Goal: Task Accomplishment & Management: Use online tool/utility

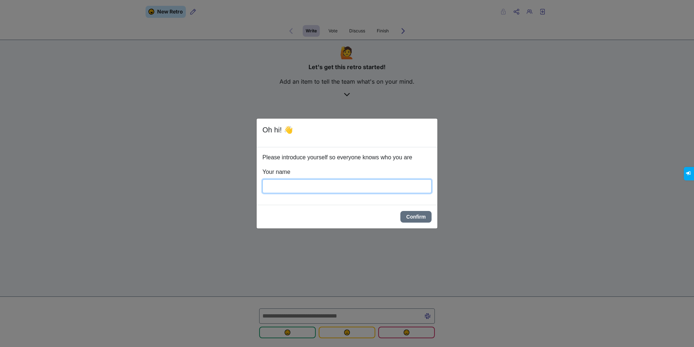
click at [297, 189] on input "Your name" at bounding box center [347, 186] width 169 height 14
type input "*******"
click at [401, 211] on button "Confirm" at bounding box center [416, 217] width 31 height 12
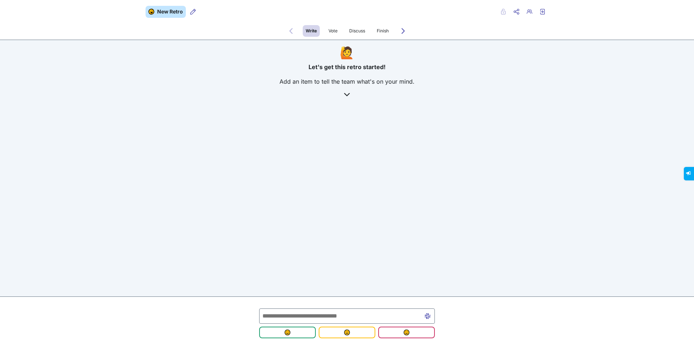
click at [349, 93] on icon at bounding box center [347, 95] width 6 height 6
click at [345, 95] on icon at bounding box center [347, 95] width 6 height 6
click at [346, 94] on icon at bounding box center [347, 95] width 6 height 6
click at [336, 32] on span "Vote" at bounding box center [333, 31] width 9 height 6
click at [361, 31] on span "Discuss" at bounding box center [357, 31] width 16 height 6
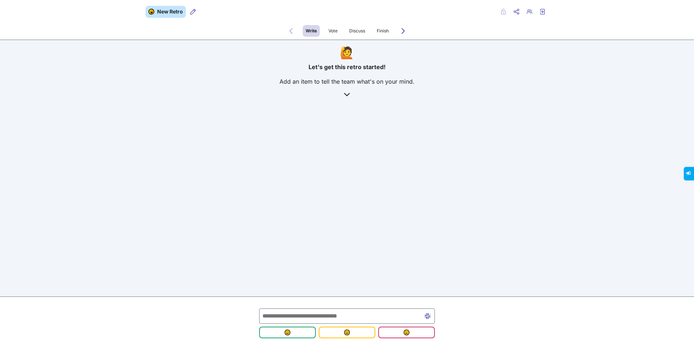
click at [393, 30] on div "Write Vote Discuss Finish Forwards to Vote" at bounding box center [347, 31] width 694 height 18
drag, startPoint x: 385, startPoint y: 30, endPoint x: 382, endPoint y: 31, distance: 3.7
click at [382, 31] on span "Finish" at bounding box center [383, 31] width 12 height 6
click at [302, 33] on div "Write Vote Discuss Finish Forwards to Vote" at bounding box center [347, 31] width 694 height 18
click at [347, 95] on icon at bounding box center [347, 95] width 6 height 6
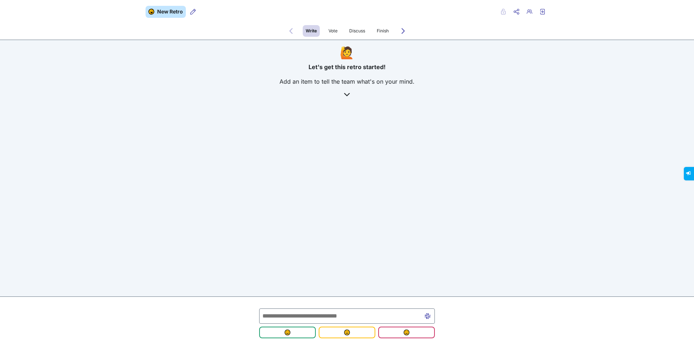
click at [290, 316] on input "text" at bounding box center [347, 315] width 176 height 15
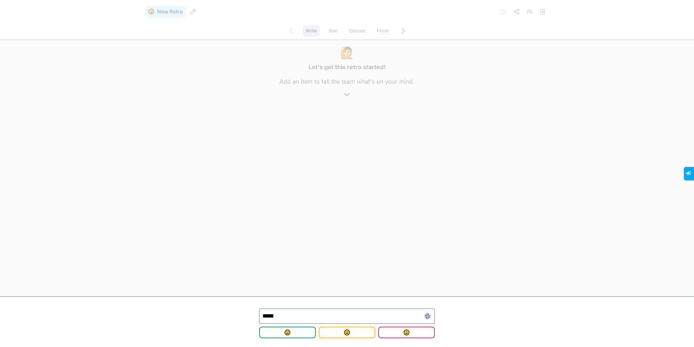
type input "*****"
click at [277, 340] on div "*****" at bounding box center [347, 321] width 182 height 39
click at [272, 335] on button "submit" at bounding box center [287, 332] width 57 height 12
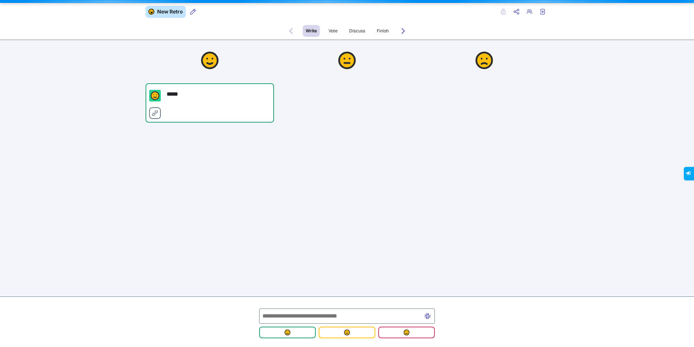
click at [336, 316] on input "text" at bounding box center [347, 315] width 176 height 15
